Goal: Complete application form: Complete application form

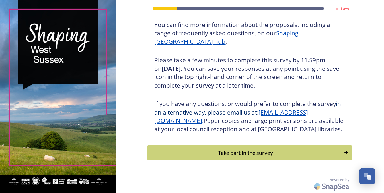
scroll to position [80, 0]
click at [250, 155] on div "Take part in the survey" at bounding box center [246, 153] width 193 height 9
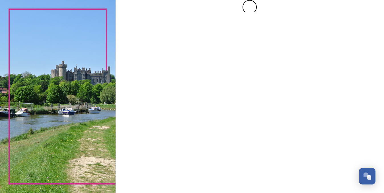
scroll to position [0, 0]
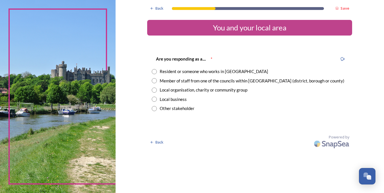
click at [153, 71] on input "radio" at bounding box center [154, 71] width 5 height 5
radio input "true"
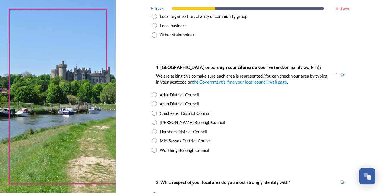
scroll to position [80, 0]
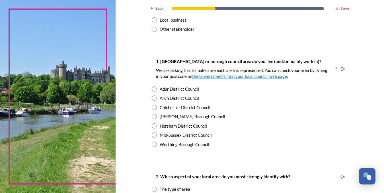
click at [154, 117] on input "radio" at bounding box center [154, 116] width 5 height 5
radio input "true"
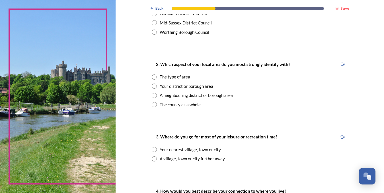
scroll to position [193, 0]
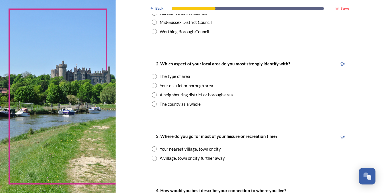
click at [154, 85] on input "radio" at bounding box center [154, 85] width 5 height 5
radio input "true"
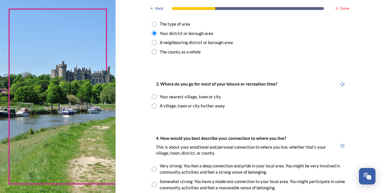
scroll to position [248, 0]
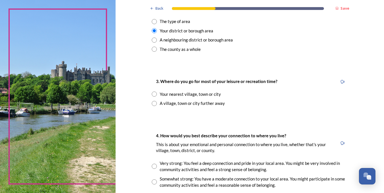
click at [154, 93] on input "radio" at bounding box center [154, 94] width 5 height 5
radio input "true"
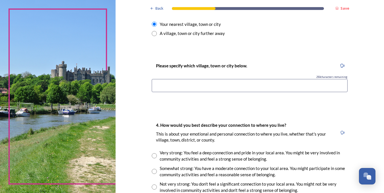
scroll to position [319, 0]
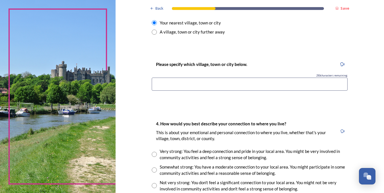
click at [205, 84] on input at bounding box center [250, 84] width 196 height 13
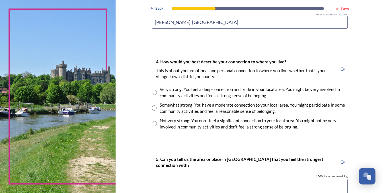
scroll to position [382, 0]
type input "[PERSON_NAME]. [GEOGRAPHIC_DATA]"
click at [154, 108] on input "radio" at bounding box center [154, 107] width 5 height 5
radio input "true"
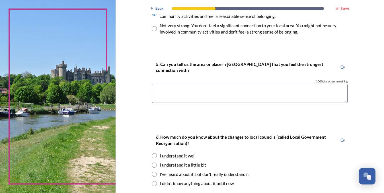
scroll to position [477, 0]
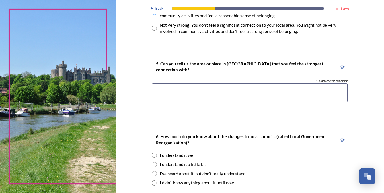
click at [161, 89] on textarea at bounding box center [250, 92] width 196 height 19
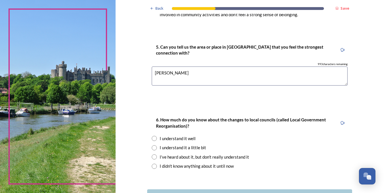
scroll to position [535, 0]
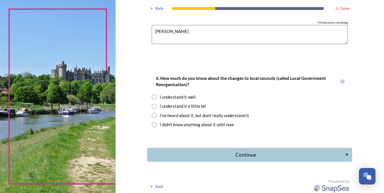
type textarea "[PERSON_NAME]"
click at [153, 123] on input "radio" at bounding box center [154, 125] width 5 height 5
radio input "true"
click at [245, 154] on div "Continue" at bounding box center [246, 155] width 193 height 8
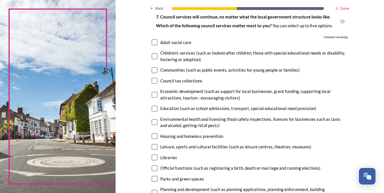
scroll to position [42, 0]
click at [153, 95] on input "checkbox" at bounding box center [155, 96] width 6 height 6
checkbox input "true"
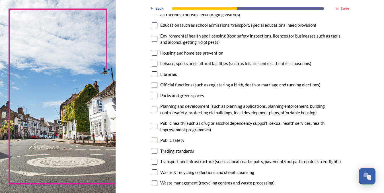
scroll to position [126, 0]
click at [154, 52] on input "checkbox" at bounding box center [155, 53] width 6 height 6
checkbox input "true"
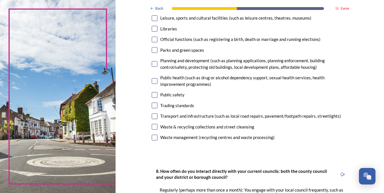
scroll to position [173, 0]
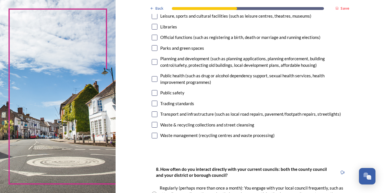
click at [155, 62] on input "checkbox" at bounding box center [155, 62] width 6 height 6
checkbox input "true"
click at [155, 126] on input "checkbox" at bounding box center [155, 125] width 6 height 6
checkbox input "true"
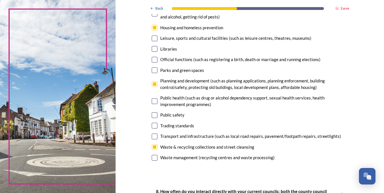
scroll to position [153, 0]
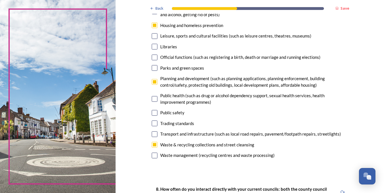
click at [154, 136] on input "checkbox" at bounding box center [155, 135] width 6 height 6
checkbox input "true"
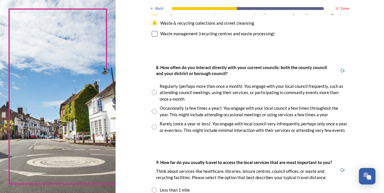
scroll to position [276, 0]
click at [154, 126] on input "radio" at bounding box center [154, 127] width 5 height 5
radio input "true"
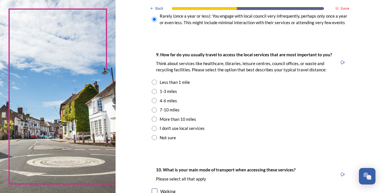
scroll to position [384, 0]
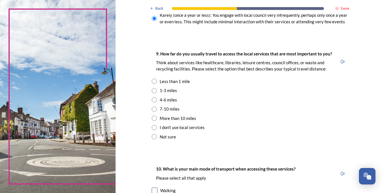
click at [154, 100] on input "radio" at bounding box center [154, 99] width 5 height 5
radio input "true"
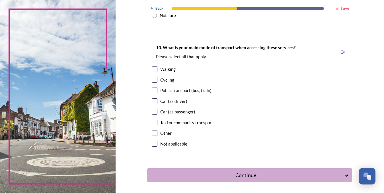
scroll to position [508, 0]
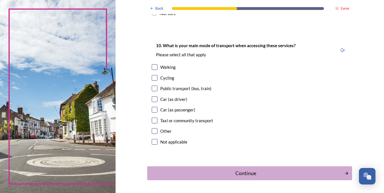
click at [154, 99] on input "checkbox" at bounding box center [155, 100] width 6 height 6
checkbox input "true"
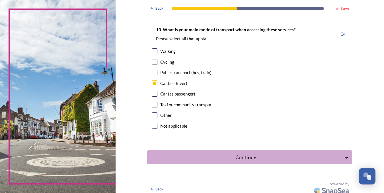
scroll to position [528, 0]
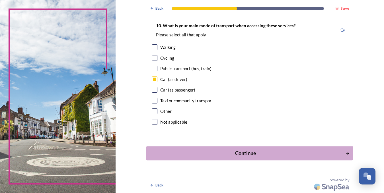
click at [248, 154] on div "Continue" at bounding box center [246, 154] width 193 height 8
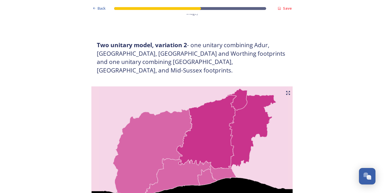
scroll to position [531, 0]
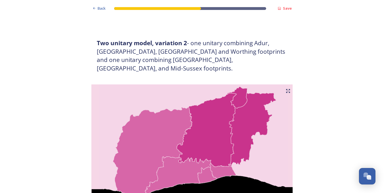
click at [287, 89] on icon at bounding box center [288, 91] width 5 height 5
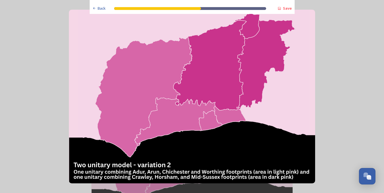
click at [287, 74] on img at bounding box center [192, 97] width 246 height 174
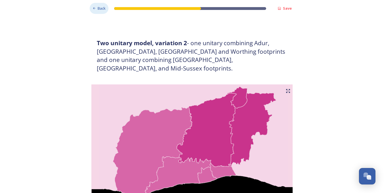
click at [102, 8] on span "Back" at bounding box center [102, 8] width 8 height 5
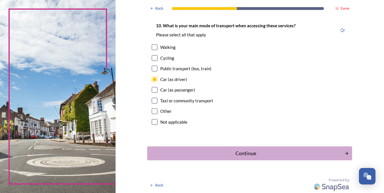
scroll to position [528, 0]
click at [247, 155] on div "Continue" at bounding box center [246, 154] width 193 height 8
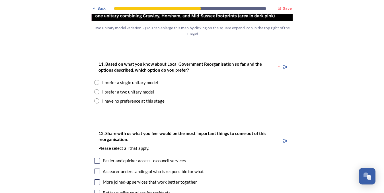
scroll to position [753, 0]
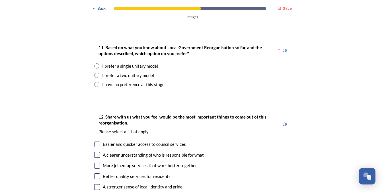
click at [96, 73] on input "radio" at bounding box center [96, 75] width 5 height 5
radio input "true"
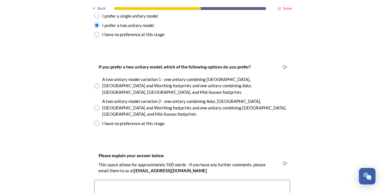
scroll to position [804, 0]
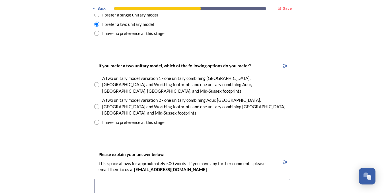
click at [96, 104] on input "radio" at bounding box center [96, 106] width 5 height 5
radio input "true"
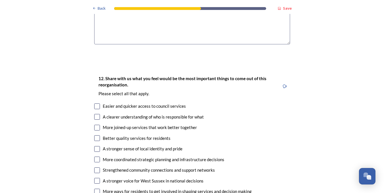
scroll to position [1006, 0]
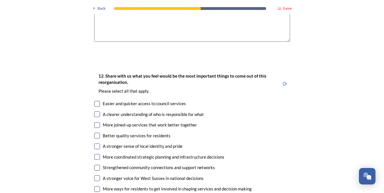
click at [97, 112] on input "checkbox" at bounding box center [97, 115] width 6 height 6
checkbox input "true"
click at [99, 144] on input "checkbox" at bounding box center [97, 147] width 6 height 6
checkbox input "true"
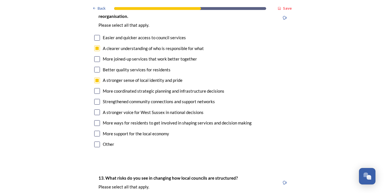
scroll to position [1073, 0]
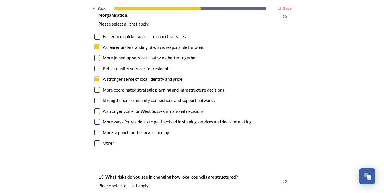
click at [98, 119] on input "checkbox" at bounding box center [97, 122] width 6 height 6
checkbox input "true"
click at [96, 130] on input "checkbox" at bounding box center [97, 133] width 6 height 6
checkbox input "true"
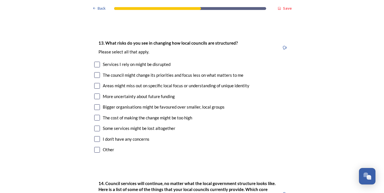
scroll to position [1209, 0]
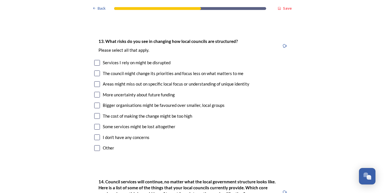
click at [98, 71] on input "checkbox" at bounding box center [97, 74] width 6 height 6
checkbox input "true"
click at [96, 81] on input "checkbox" at bounding box center [97, 84] width 6 height 6
checkbox input "true"
click at [96, 124] on input "checkbox" at bounding box center [97, 127] width 6 height 6
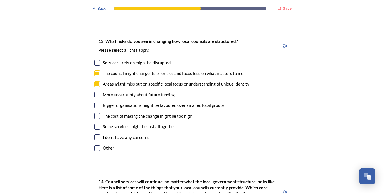
checkbox input "true"
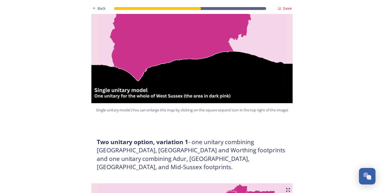
scroll to position [0, 0]
